Goal: Task Accomplishment & Management: Manage account settings

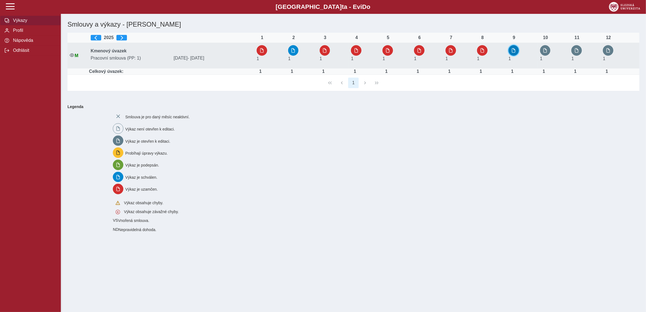
click at [514, 51] on span "button" at bounding box center [514, 50] width 4 height 4
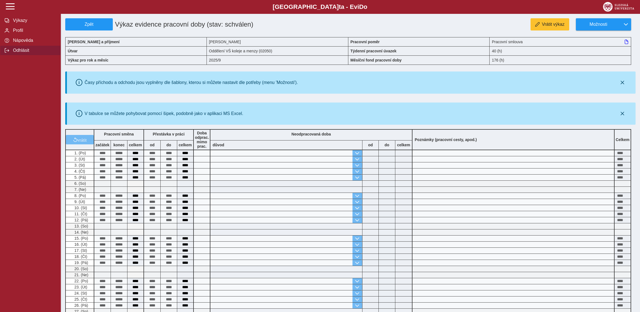
click at [12, 53] on span "Odhlásit" at bounding box center [33, 50] width 45 height 5
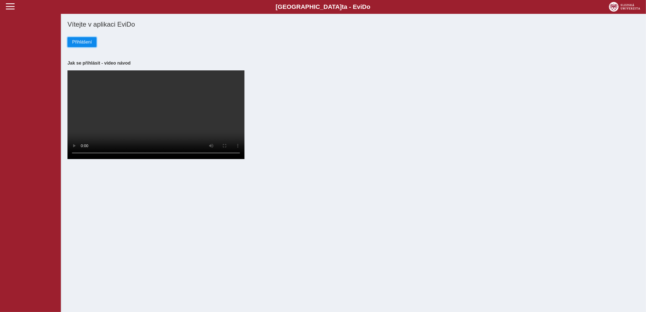
click at [79, 44] on span "Přihlášení" at bounding box center [82, 42] width 20 height 5
